Goal: Navigation & Orientation: Find specific page/section

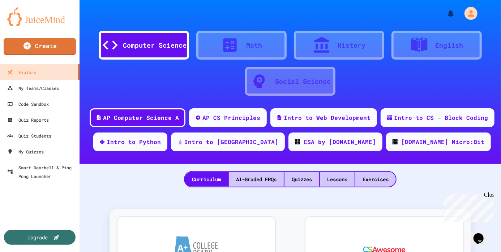
scroll to position [72, 0]
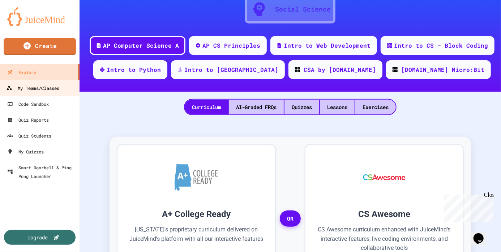
click at [42, 88] on div "My Teams/Classes" at bounding box center [32, 88] width 53 height 9
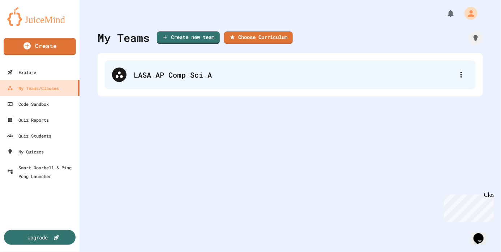
click at [171, 73] on div "LASA AP Comp Sci A" at bounding box center [294, 74] width 320 height 11
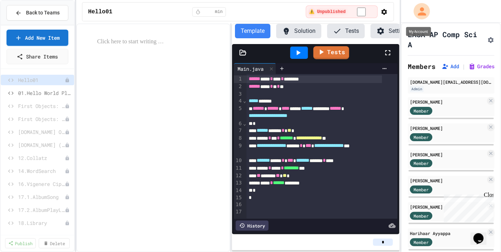
click at [424, 11] on icon "My Account" at bounding box center [422, 11] width 12 height 12
click at [137, 252] on div at bounding box center [250, 252] width 501 height 0
